Goal: Navigation & Orientation: Go to known website

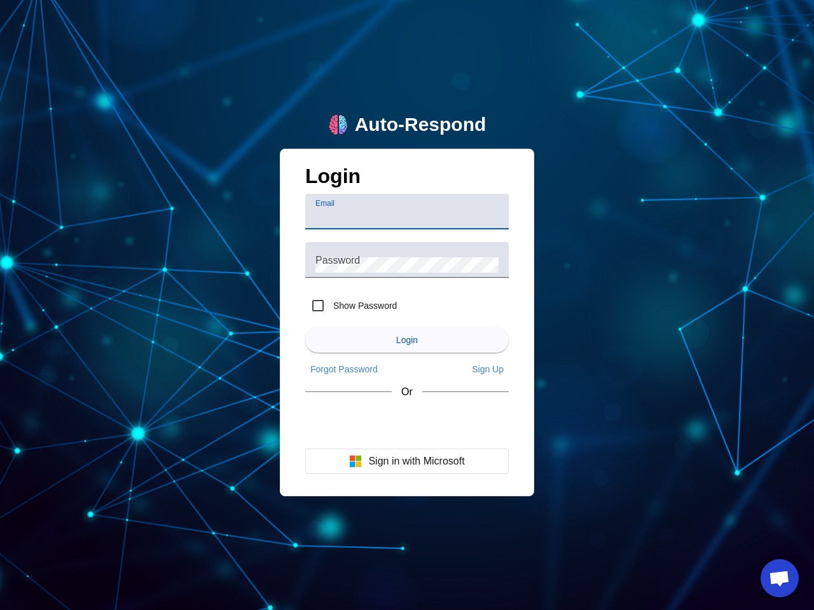
click at [407, 212] on input "Email" at bounding box center [406, 216] width 183 height 15
click at [351, 306] on label "Show Password" at bounding box center [364, 305] width 66 height 13
click at [331, 306] on input "Show Password" at bounding box center [317, 305] width 25 height 25
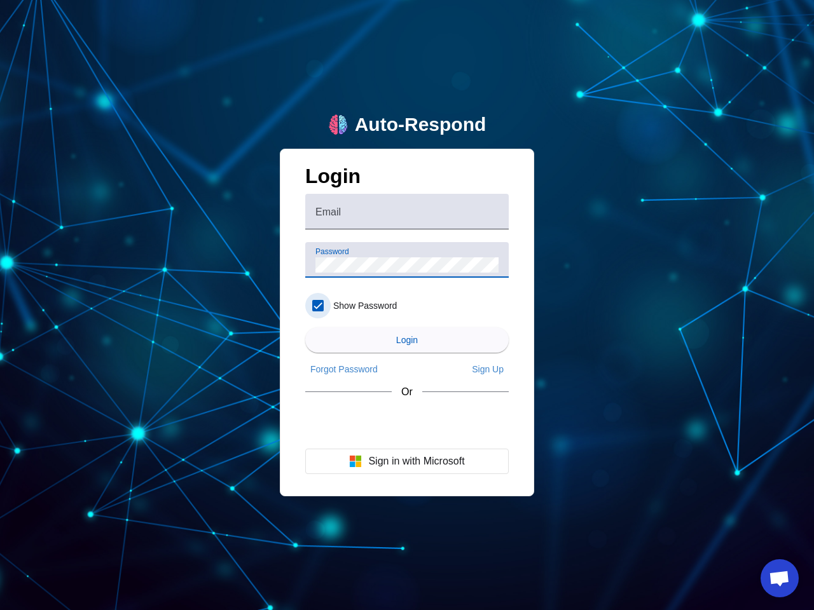
checkbox input "true"
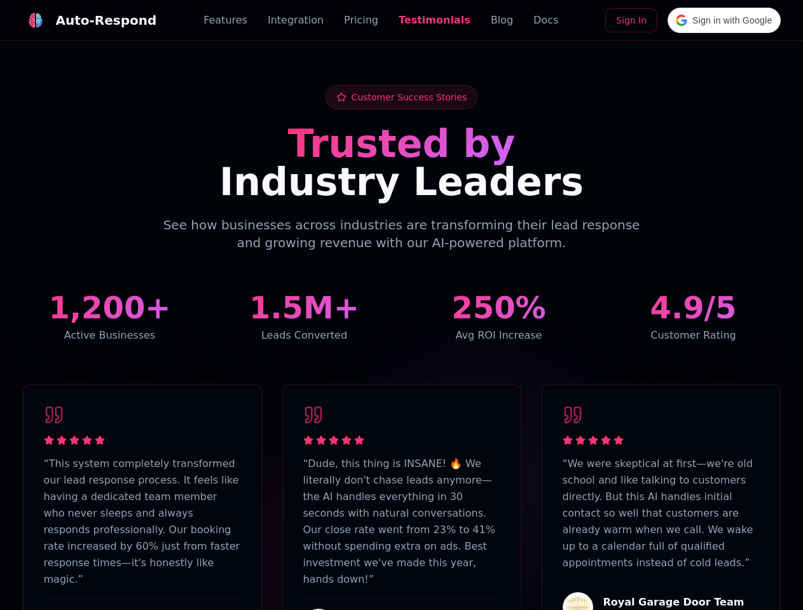
scroll to position [3125, 0]
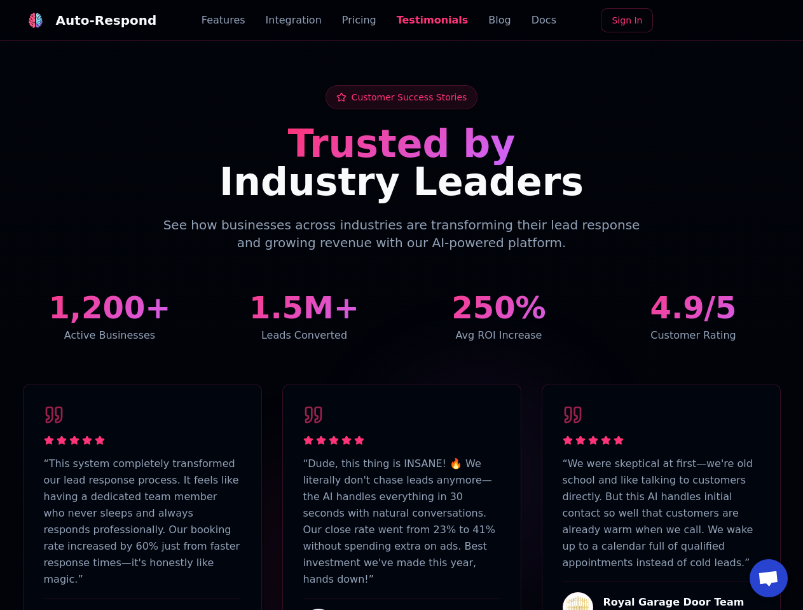
click at [82, 20] on div "Auto-Respond" at bounding box center [106, 20] width 101 height 18
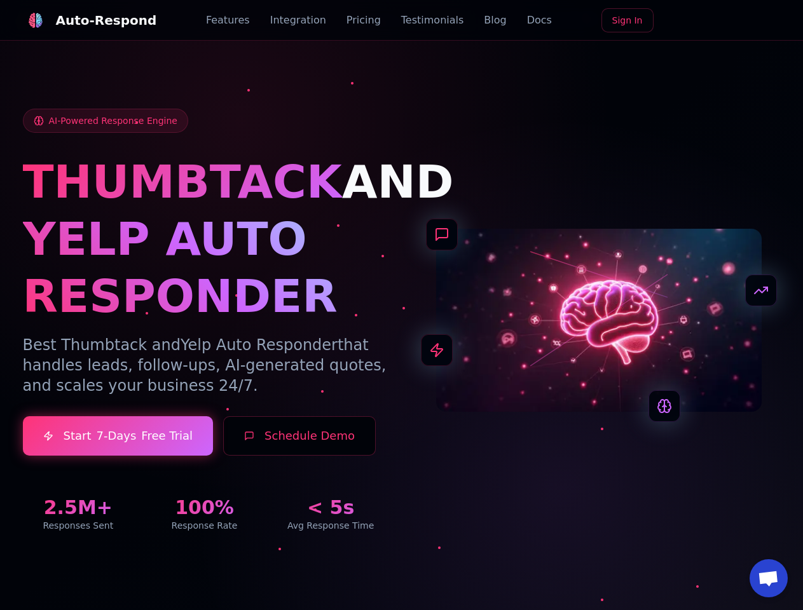
click at [769, 579] on span "Open chat" at bounding box center [768, 580] width 21 height 18
